Goal: Task Accomplishment & Management: Use online tool/utility

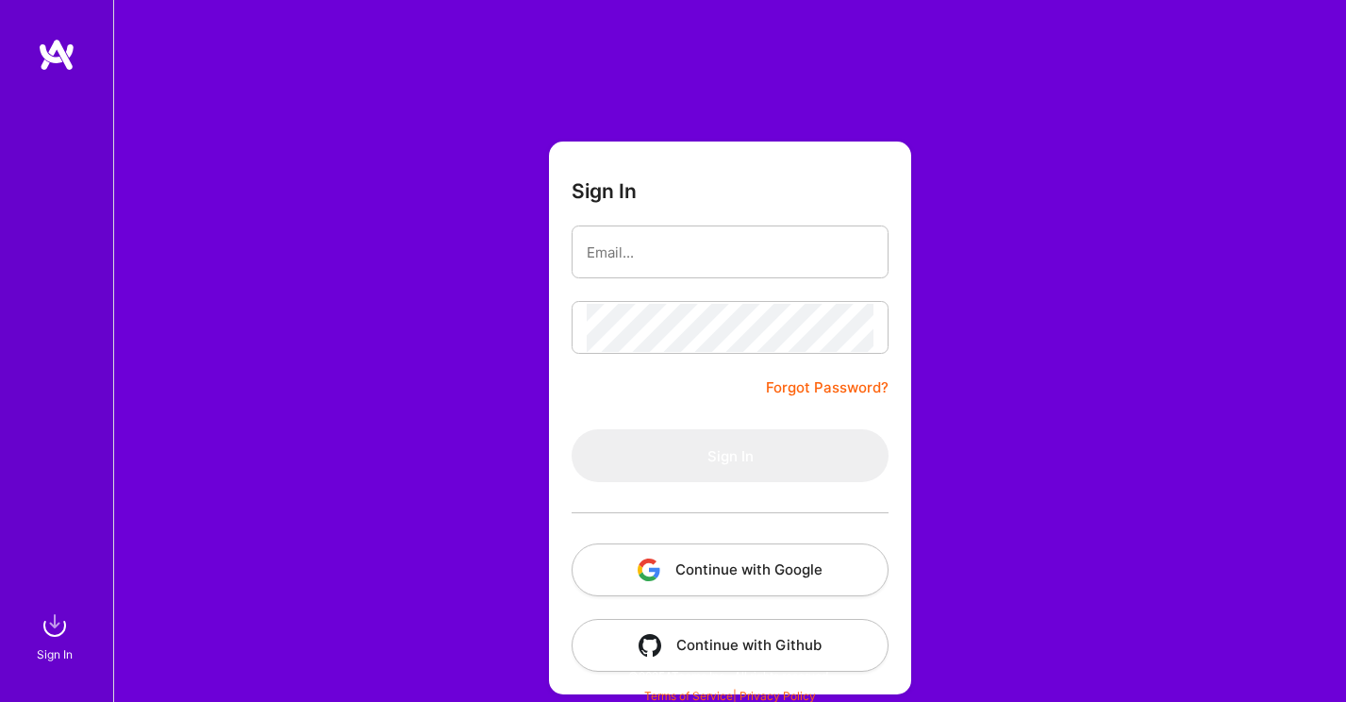
click at [725, 559] on button "Continue with Google" at bounding box center [730, 569] width 317 height 53
type input "aruvinskaya@gmail.com"
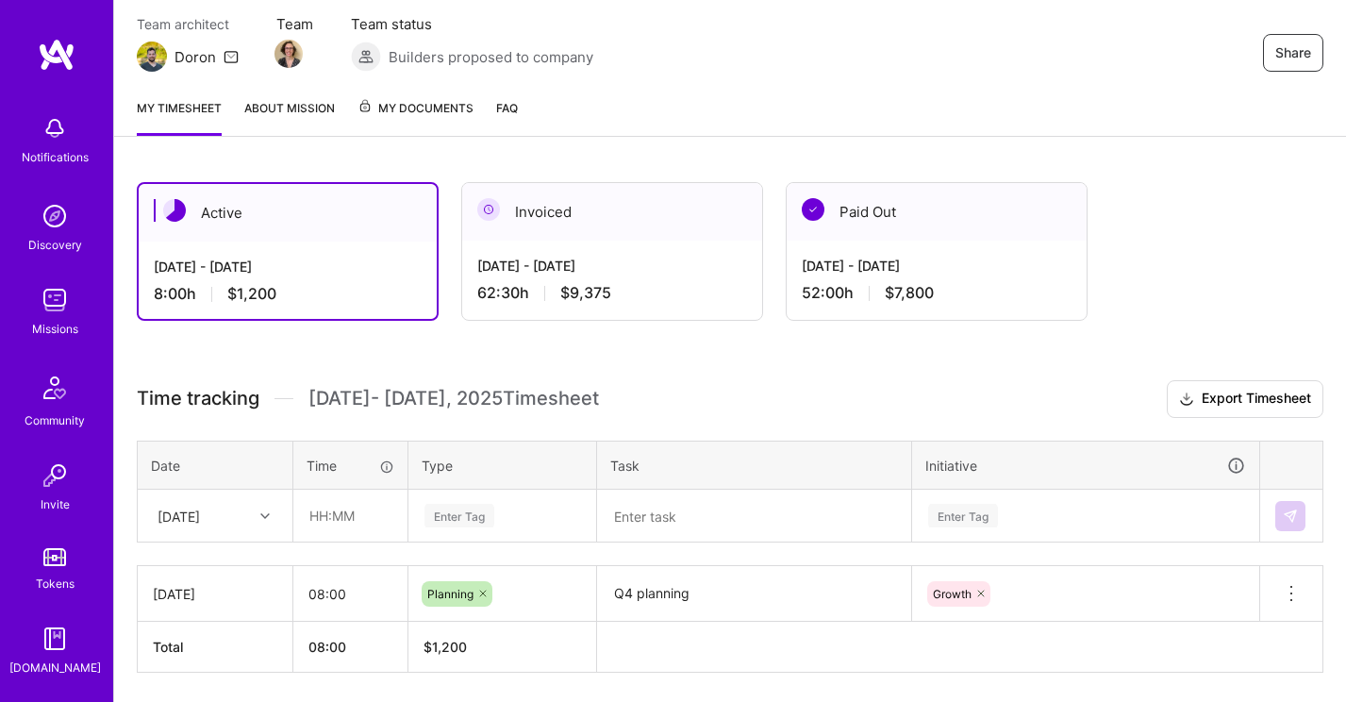
scroll to position [187, 0]
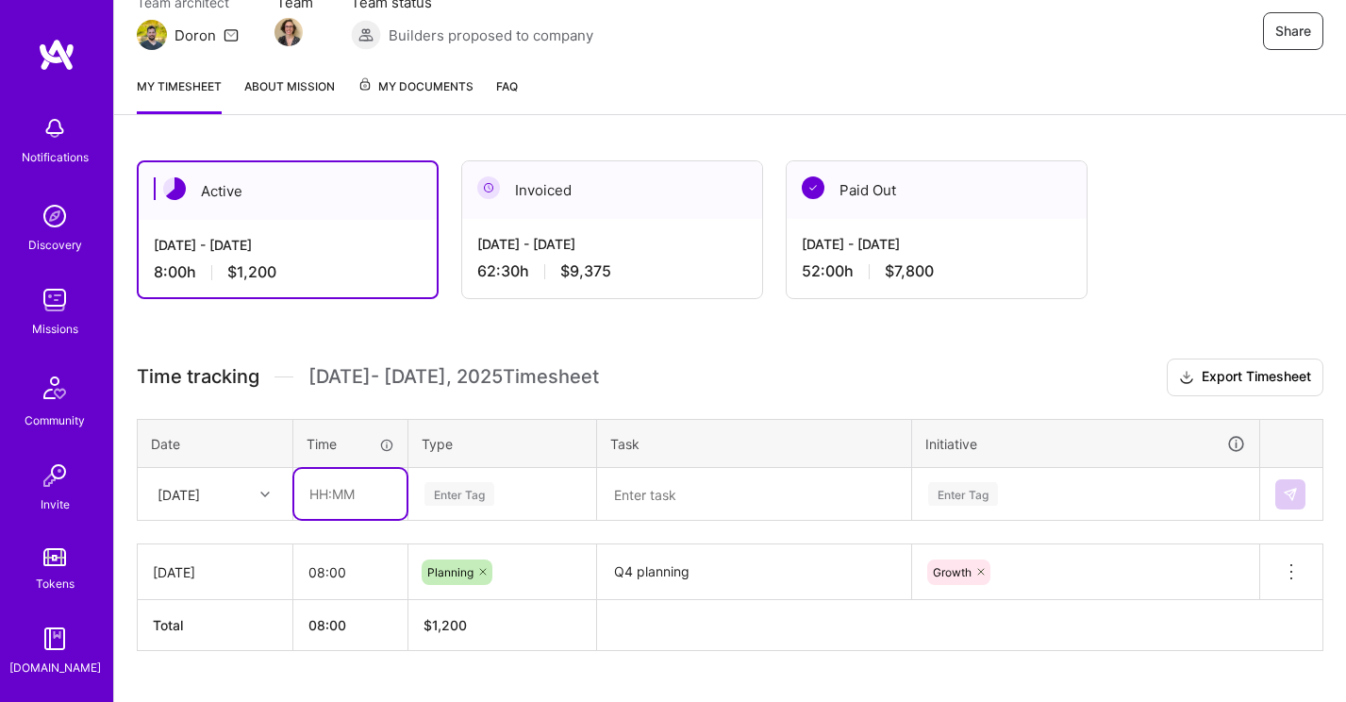
click at [341, 490] on input "text" at bounding box center [350, 494] width 112 height 50
type input "10:00"
click at [692, 339] on div "Active Oct 1 - Oct 15, 2025 8:00 h $1,200 Invoiced Sep 16 - Sep 30, 2025 62:30 …" at bounding box center [730, 441] width 1232 height 606
click at [466, 491] on div "Enter Tag" at bounding box center [502, 494] width 186 height 49
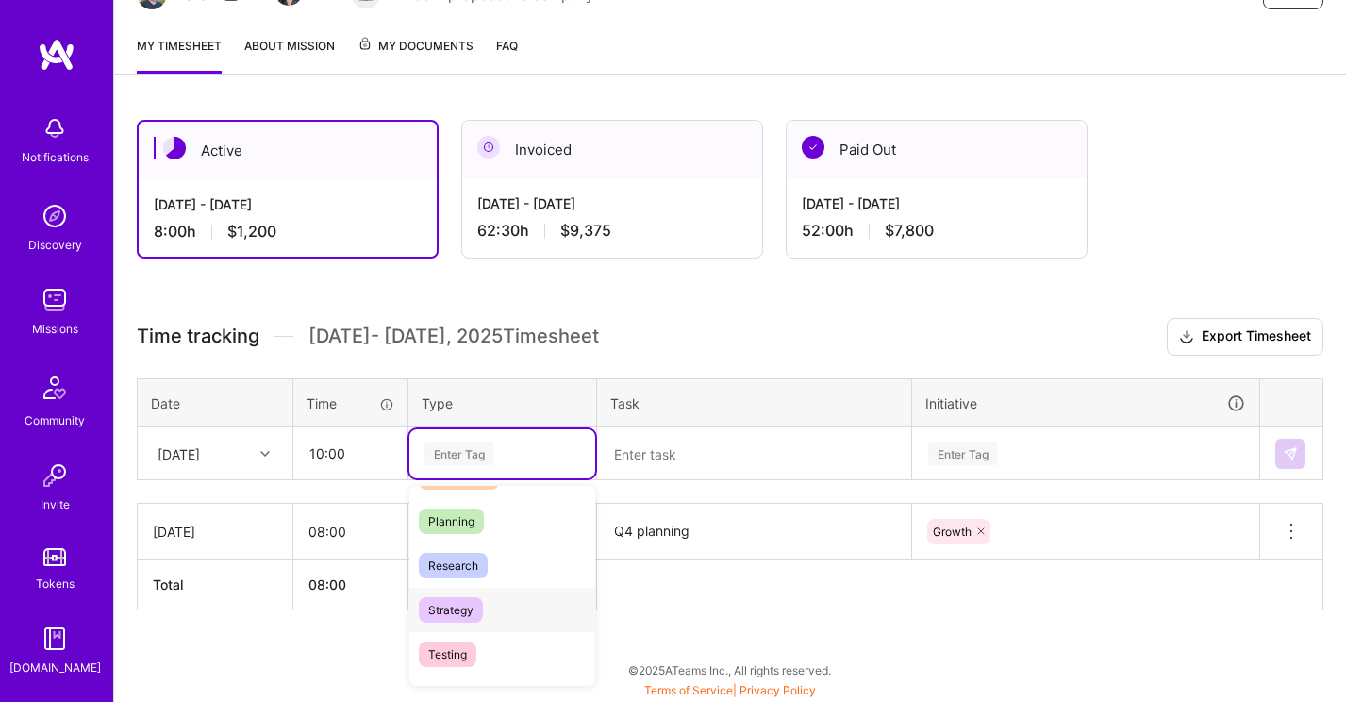
scroll to position [397, 0]
click at [496, 514] on div "Planning" at bounding box center [502, 517] width 186 height 44
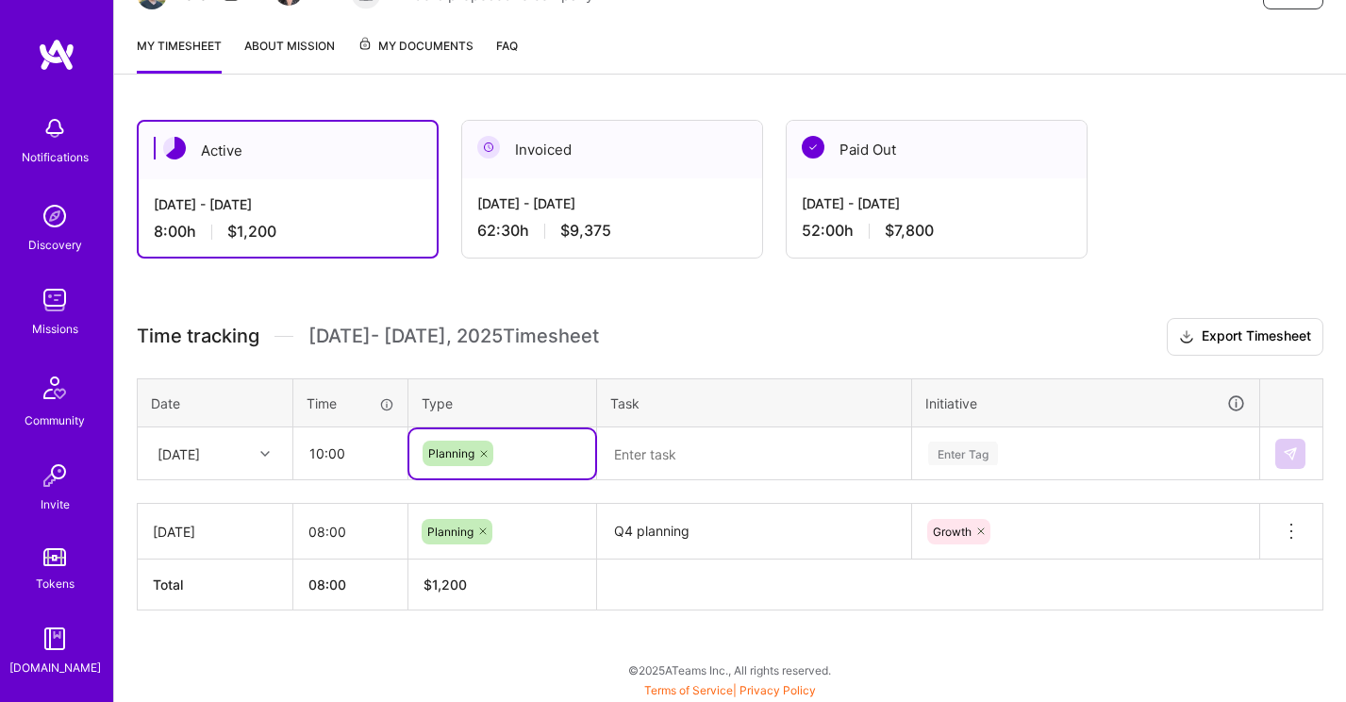
click at [723, 451] on textarea at bounding box center [754, 453] width 310 height 49
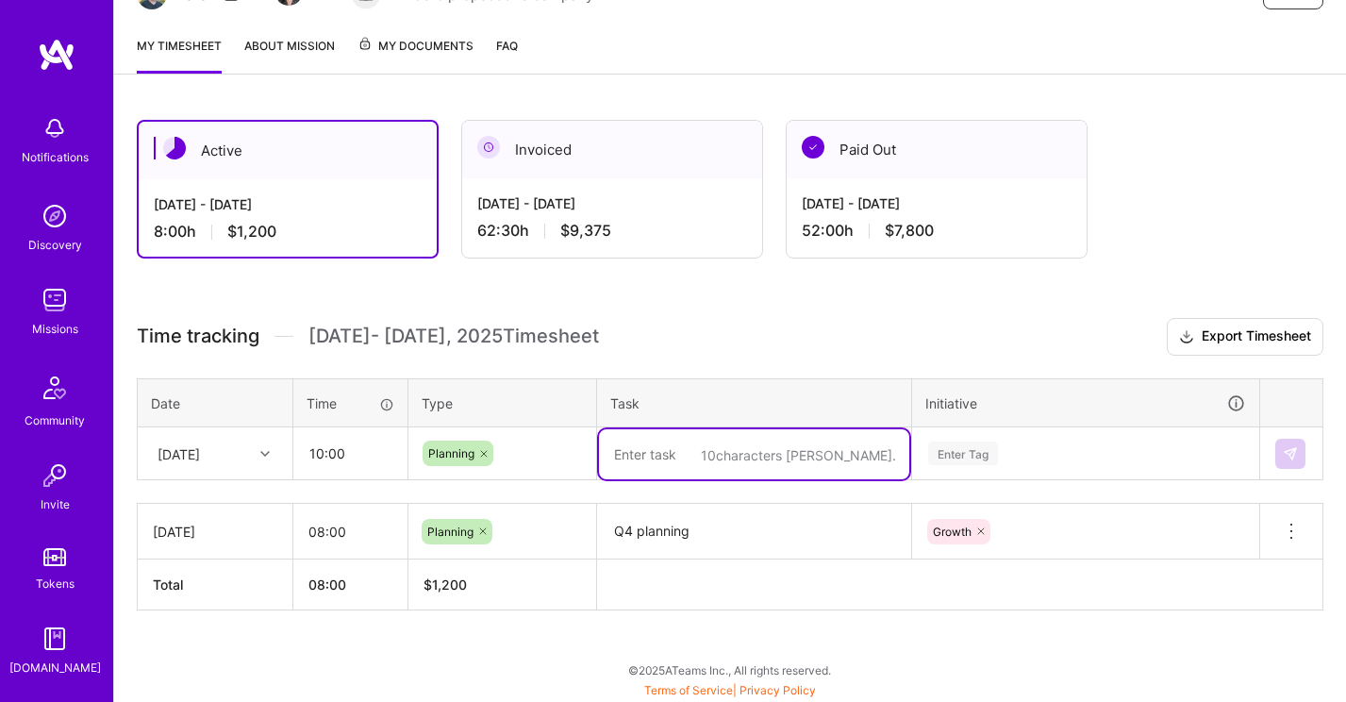
click at [635, 527] on textarea "Q4 planning" at bounding box center [754, 532] width 310 height 52
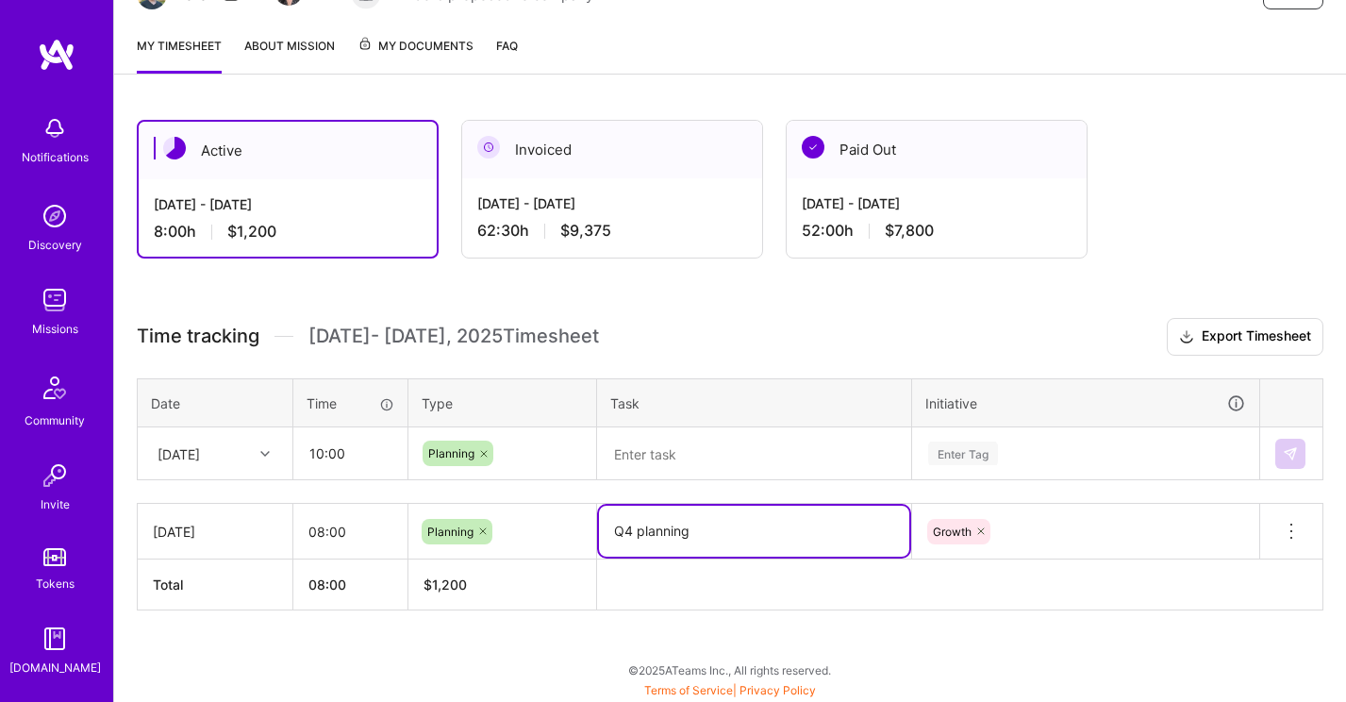
click at [635, 527] on textarea "Q4 planning" at bounding box center [754, 531] width 310 height 51
click at [652, 459] on textarea at bounding box center [754, 454] width 310 height 50
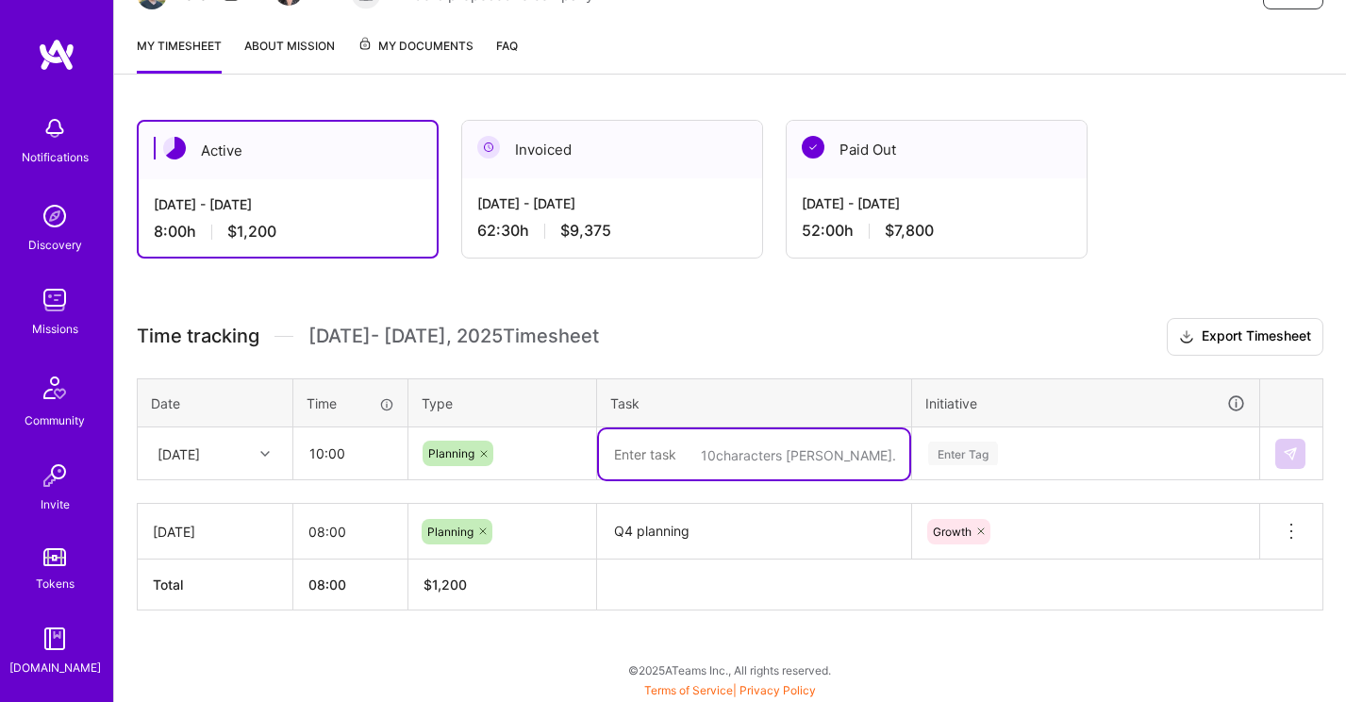
paste textarea "Q4 planning"
type textarea "Q4 planning"
click at [960, 453] on div "Enter Tag" at bounding box center [963, 453] width 70 height 29
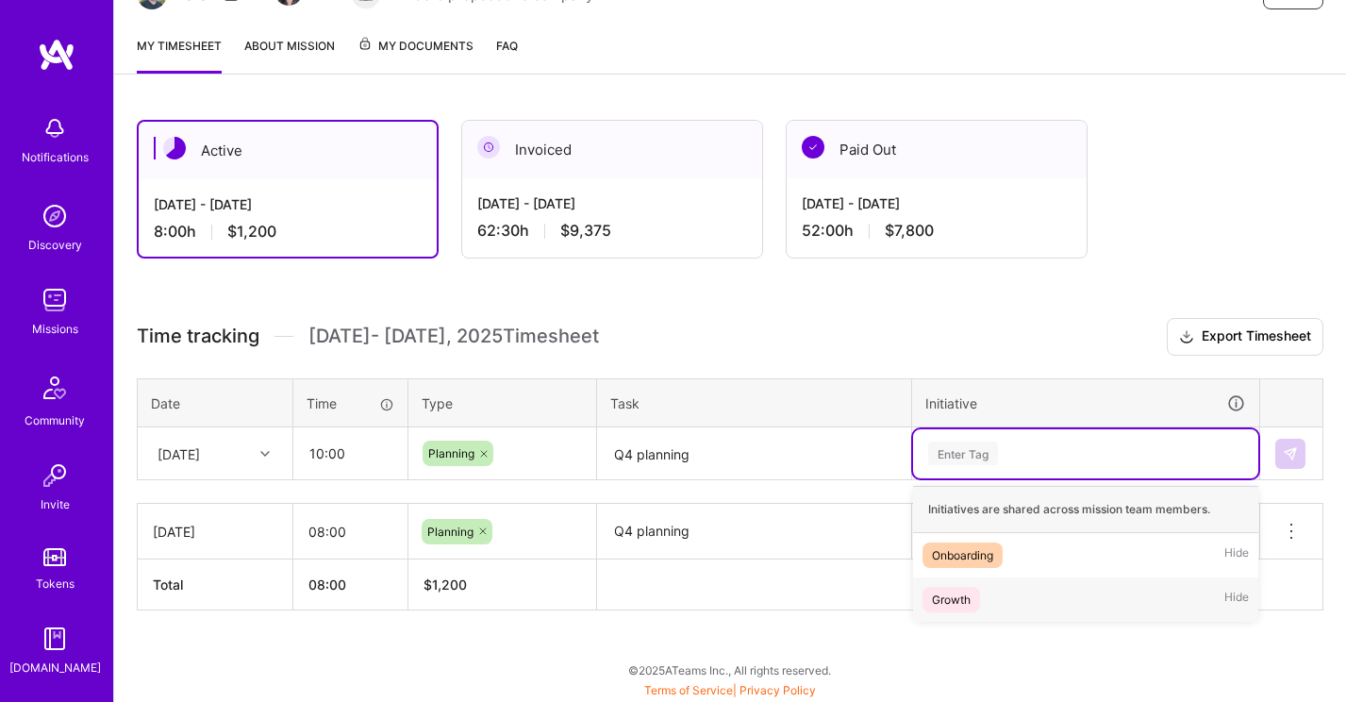
click at [989, 604] on div "Growth Hide" at bounding box center [1085, 599] width 345 height 44
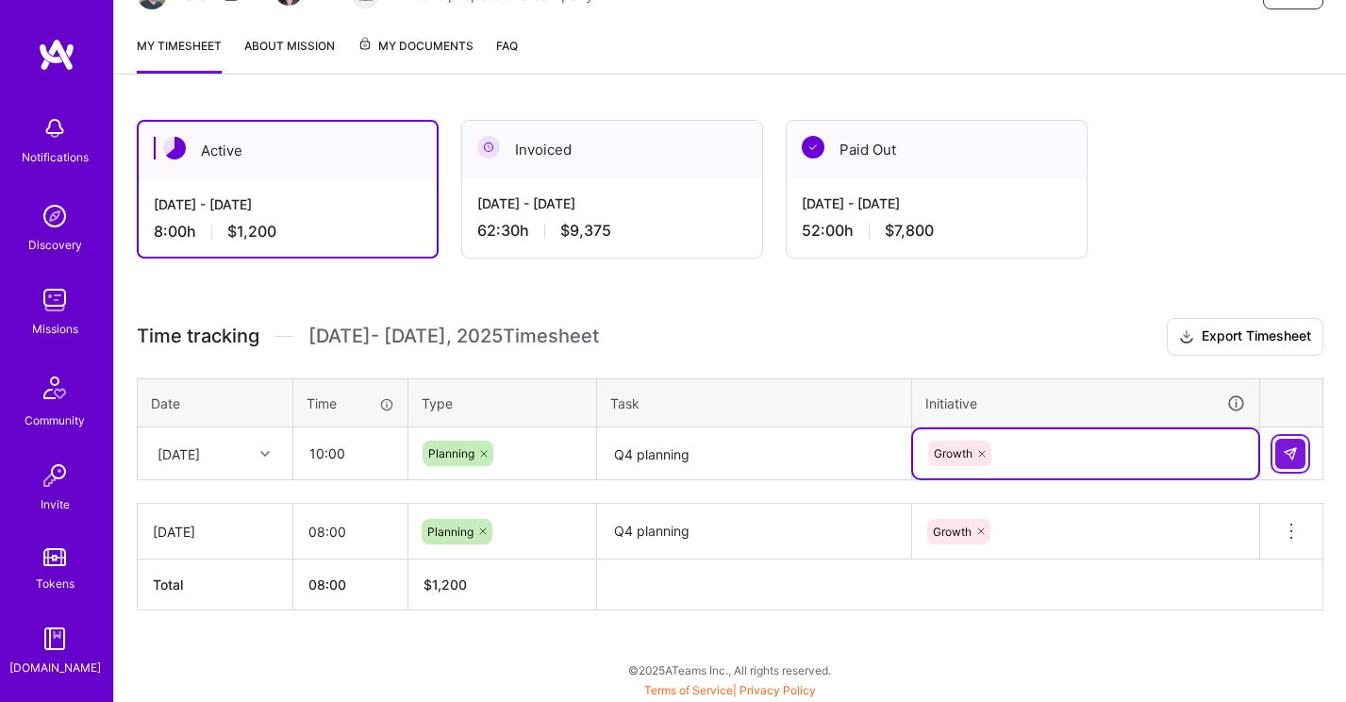
click at [1294, 453] on img at bounding box center [1290, 453] width 15 height 15
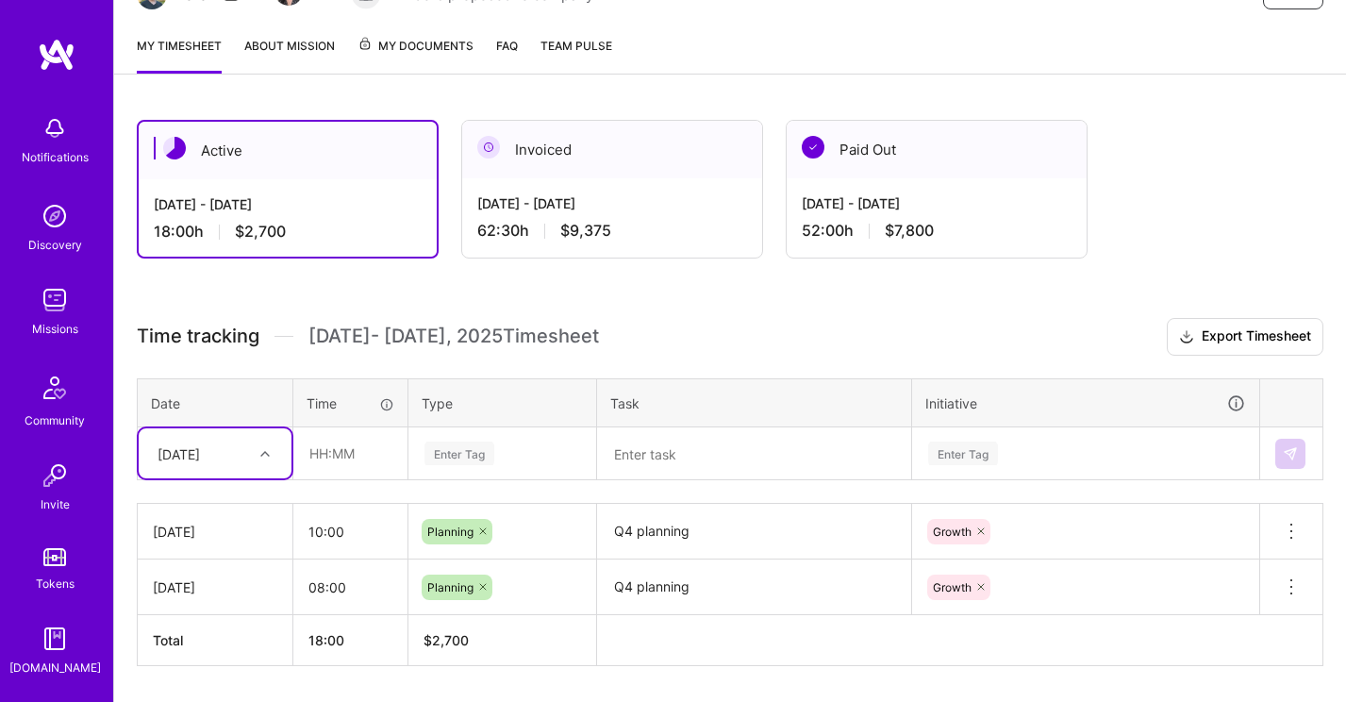
click at [66, 308] on img at bounding box center [55, 300] width 38 height 38
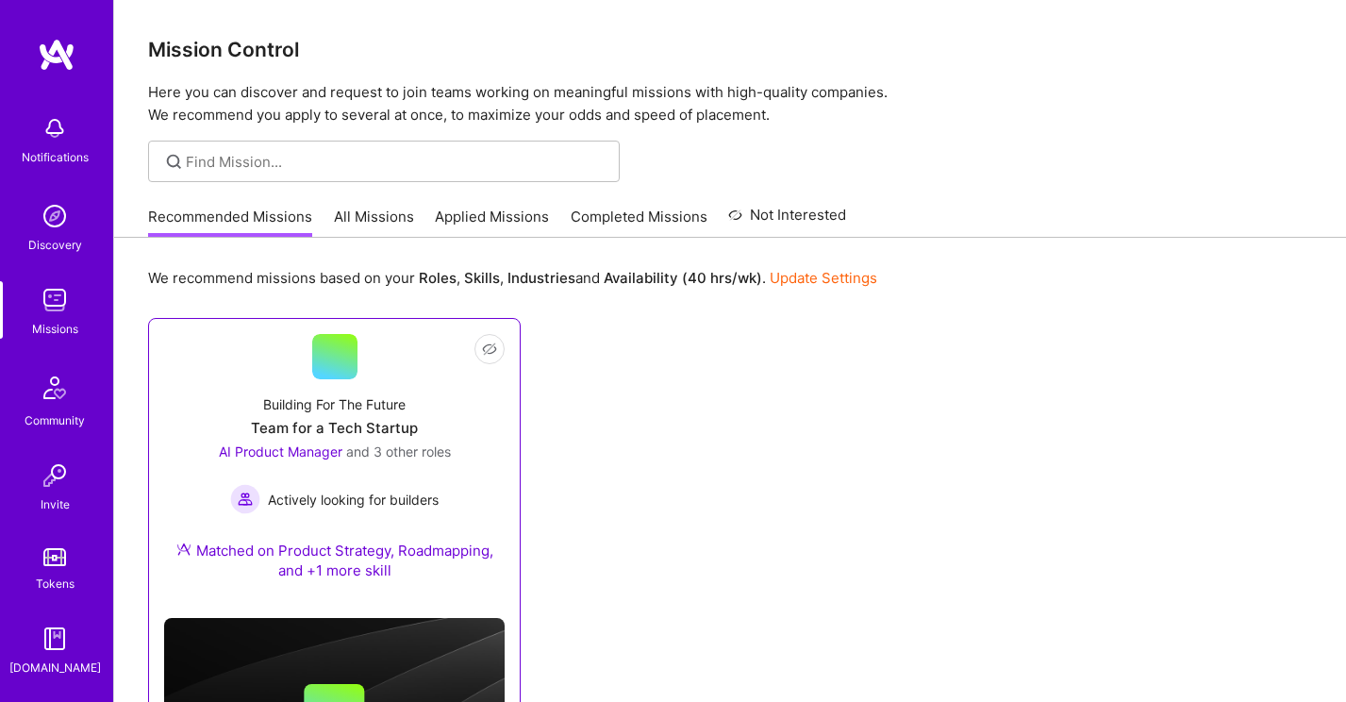
click at [460, 462] on div "Building For The Future Team for a Tech Startup AI Product Manager and 3 other …" at bounding box center [334, 491] width 341 height 224
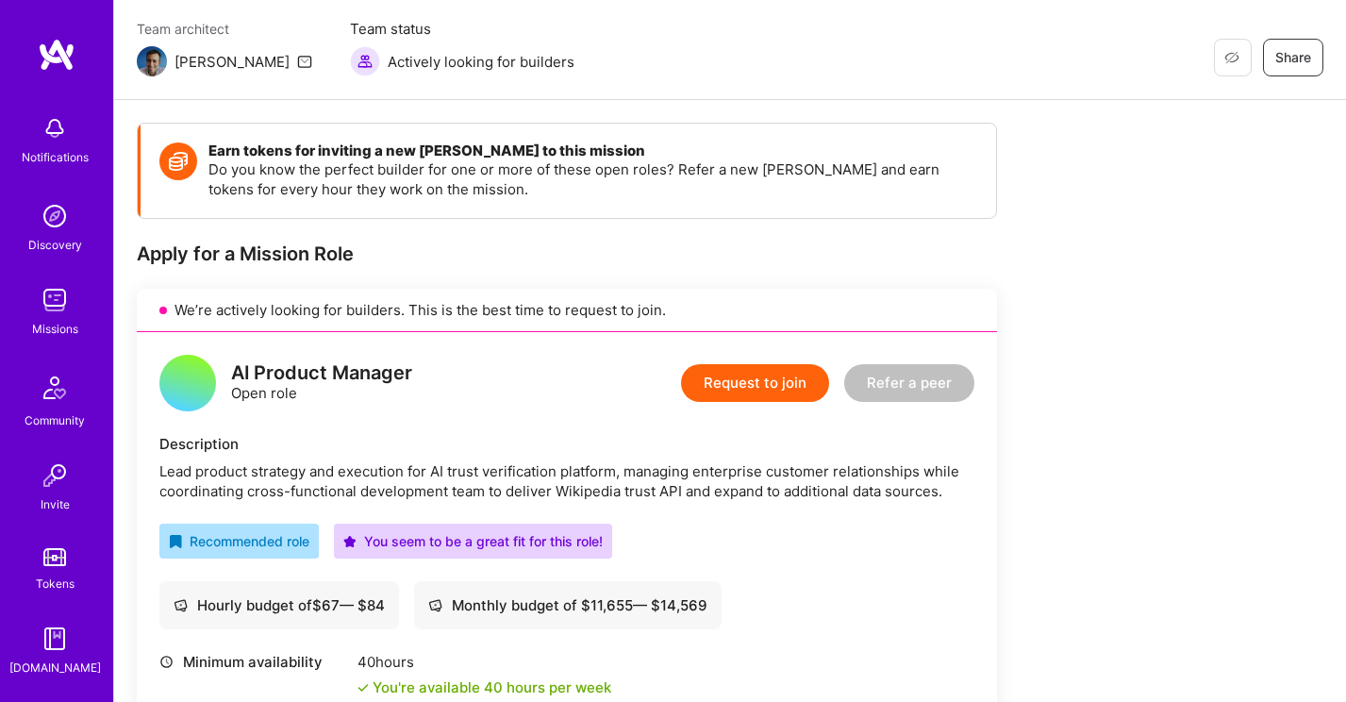
scroll to position [223, 0]
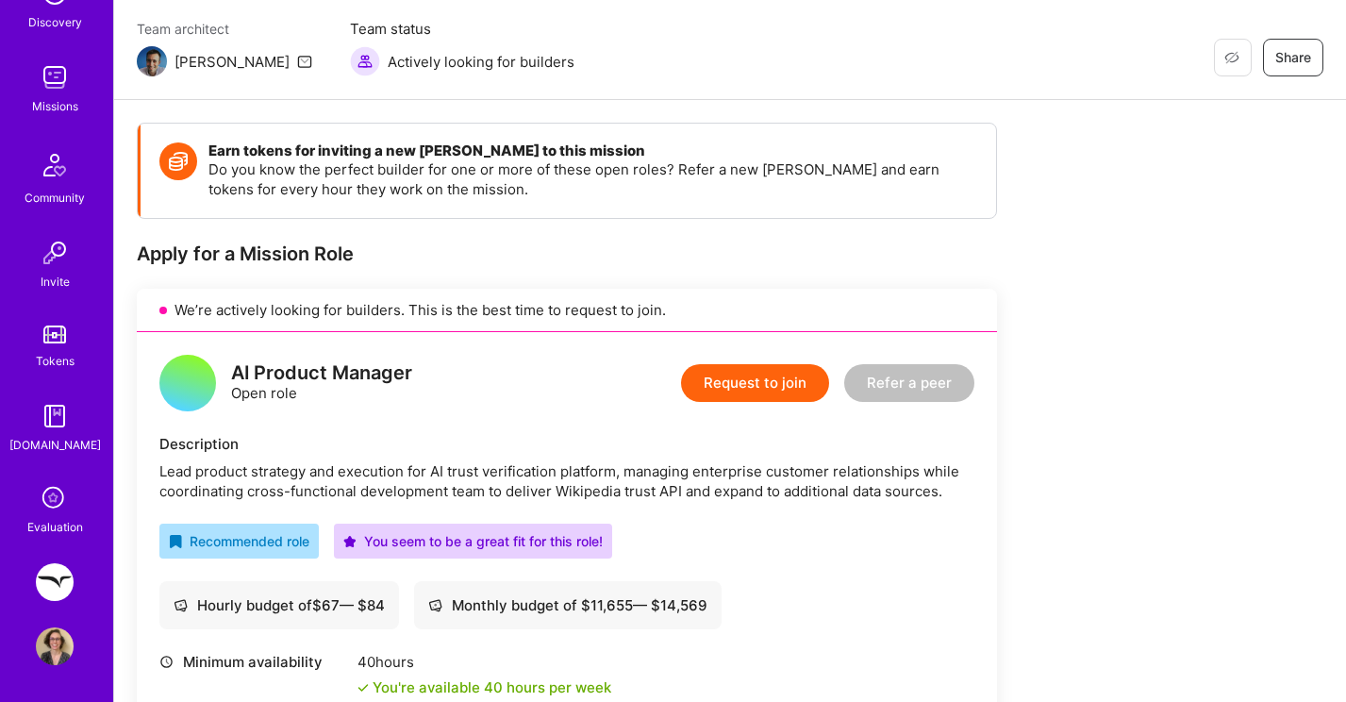
click at [56, 585] on img at bounding box center [55, 582] width 38 height 38
